Goal: Transaction & Acquisition: Purchase product/service

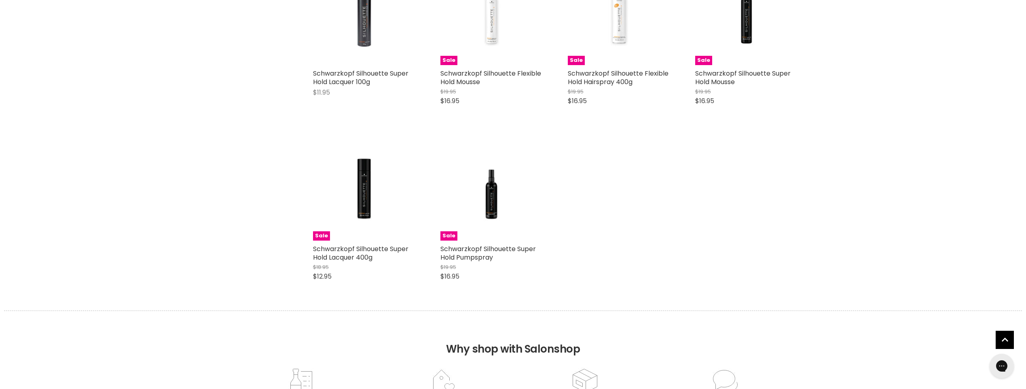
scroll to position [404, 0]
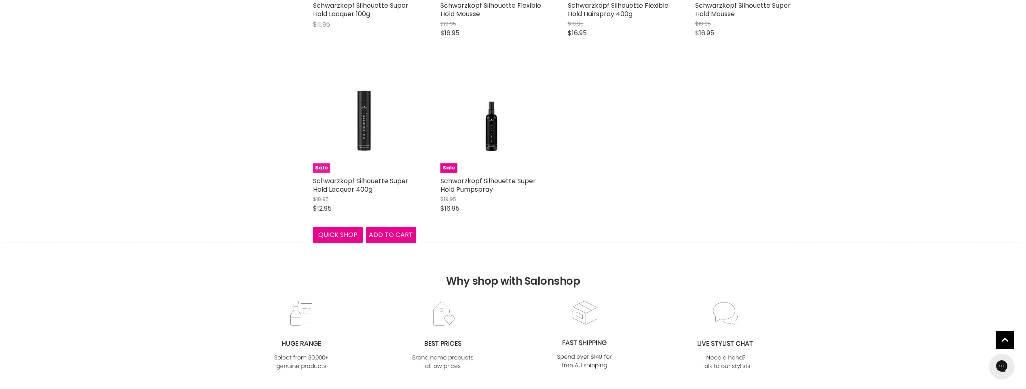
click at [365, 149] on img "Main content" at bounding box center [364, 121] width 68 height 103
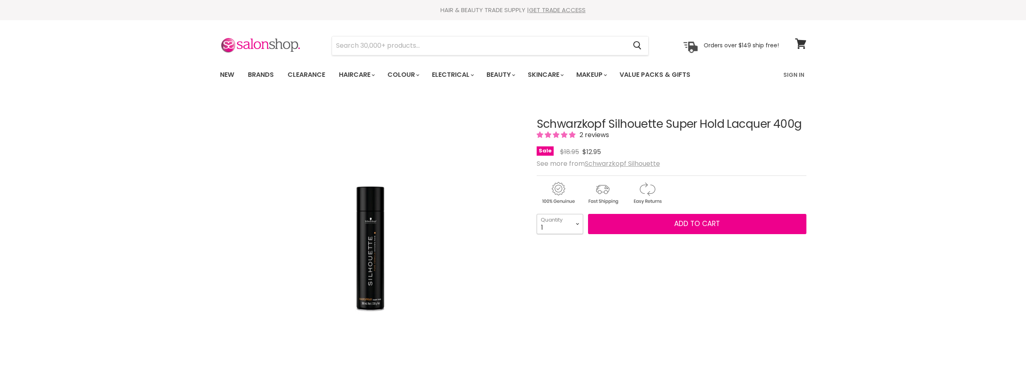
click at [575, 225] on select "1 2 3 4 5 6 7 8 9 10+" at bounding box center [559, 224] width 46 height 20
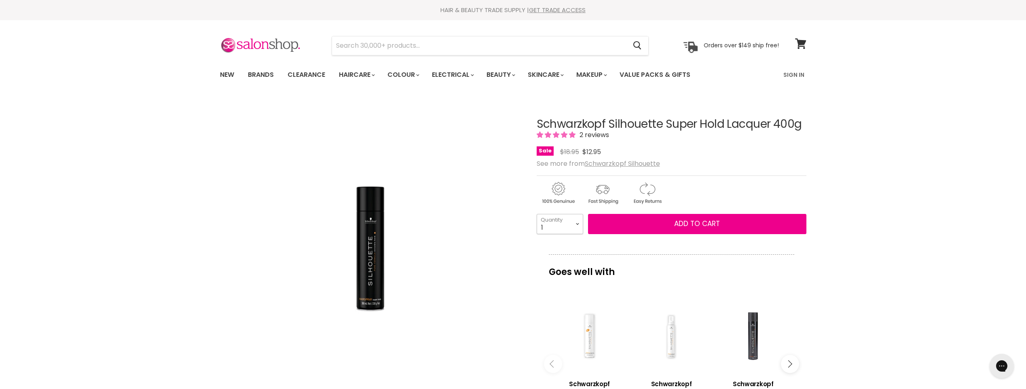
select select "6"
click at [536, 214] on select "1 2 3 4 5 6 7 8 9 10+" at bounding box center [559, 224] width 46 height 20
type input "6"
click at [699, 225] on span "Add to cart" at bounding box center [697, 224] width 46 height 10
click at [709, 224] on span "Add to cart" at bounding box center [697, 224] width 46 height 10
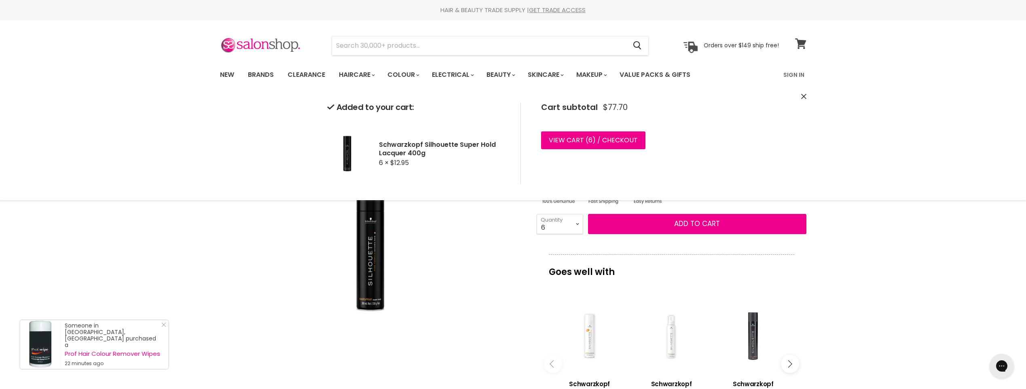
click at [803, 43] on icon at bounding box center [800, 43] width 11 height 11
